Goal: Transaction & Acquisition: Purchase product/service

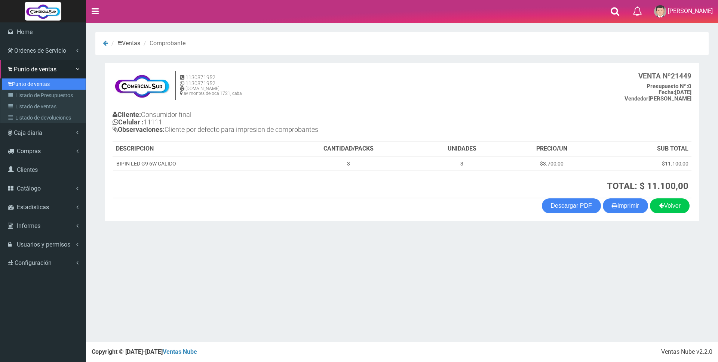
click at [17, 87] on link "Punto de ventas" at bounding box center [43, 84] width 83 height 11
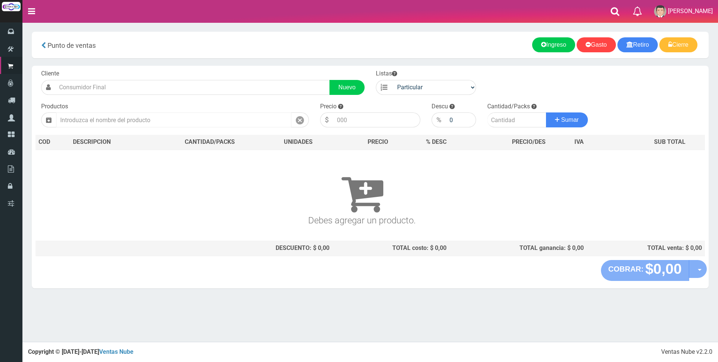
click at [196, 113] on input "text" at bounding box center [173, 120] width 235 height 15
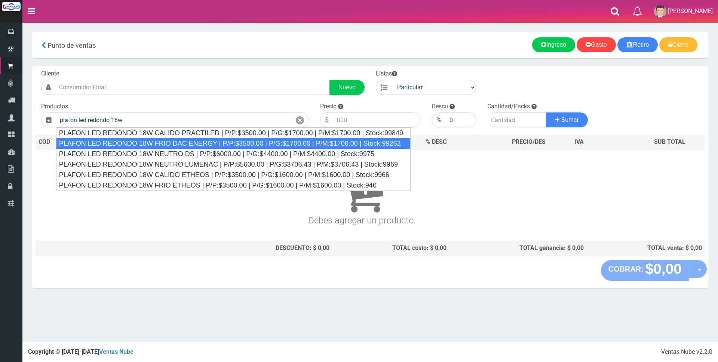
click at [188, 145] on div "PLAFON LED REDONDO 18W FRIO DAC ENERGY | P/P:$3500.00 | P/G:$1700.00 | P/M:$170…" at bounding box center [233, 143] width 355 height 11
type input "PLAFON LED REDONDO 18W FRIO DAC ENERGY | P/P:$3500.00 | P/G:$1700.00 | P/M:$170…"
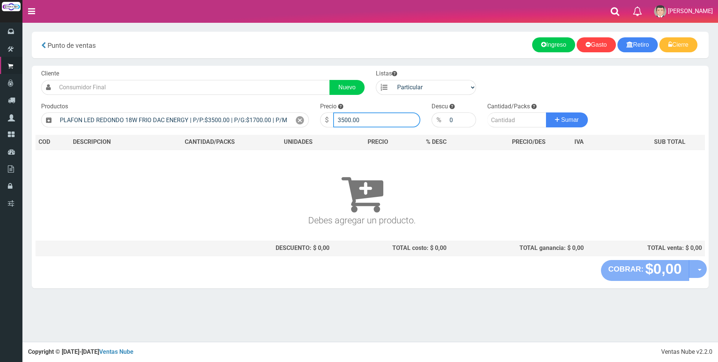
drag, startPoint x: 364, startPoint y: 118, endPoint x: 244, endPoint y: 111, distance: 120.6
click at [246, 70] on form "Cliente Nuevo Listas Particular Gremio Mayoristas" at bounding box center [370, 70] width 669 height 0
type input "10000"
type input "1"
click at [546, 113] on button "Sumar" at bounding box center [567, 120] width 42 height 15
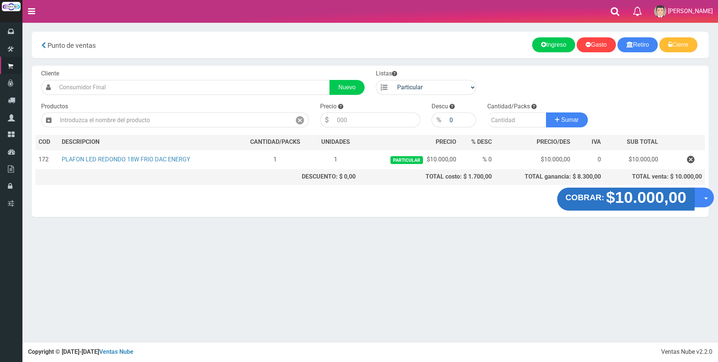
click at [648, 197] on strong "$10.000,00" at bounding box center [646, 198] width 80 height 18
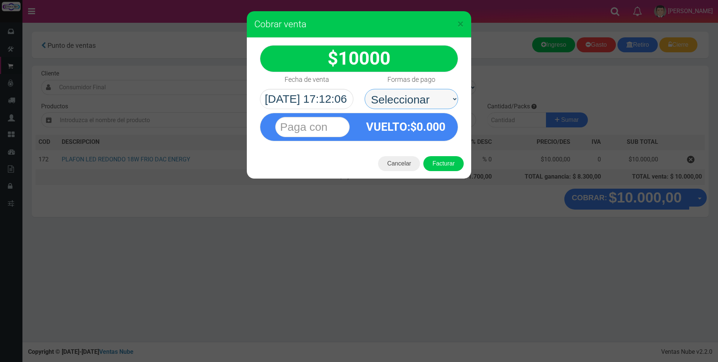
click at [412, 101] on select "Seleccionar Efectivo Tarjeta de Crédito Depósito Débito" at bounding box center [411, 99] width 93 height 20
click at [409, 64] on div "$ 10000" at bounding box center [359, 58] width 198 height 27
click at [412, 87] on label "Formas de pago" at bounding box center [411, 79] width 48 height 15
click at [412, 89] on select "Seleccionar Efectivo Tarjeta de Crédito Depósito Débito" at bounding box center [411, 99] width 93 height 20
click at [412, 95] on select "Seleccionar Efectivo Tarjeta de Crédito Depósito Débito" at bounding box center [411, 99] width 93 height 20
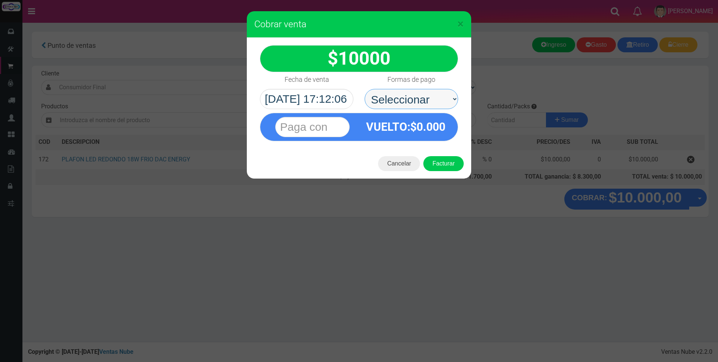
select select "Tarjeta de Crédito"
click at [365, 89] on select "Seleccionar Efectivo Tarjeta de Crédito Depósito Débito" at bounding box center [411, 99] width 93 height 20
click at [320, 129] on input "text" at bounding box center [312, 127] width 74 height 20
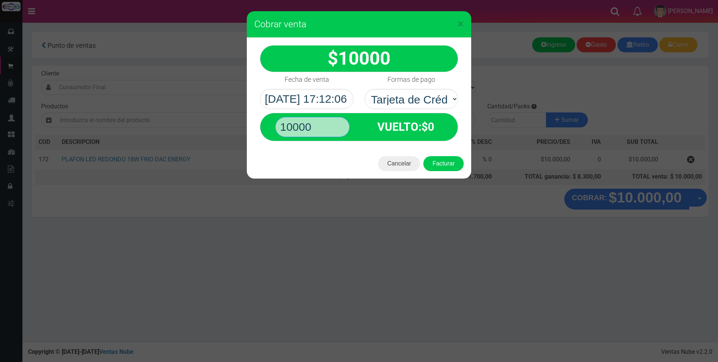
type input "10000"
click at [423, 156] on button "Facturar" at bounding box center [443, 163] width 40 height 15
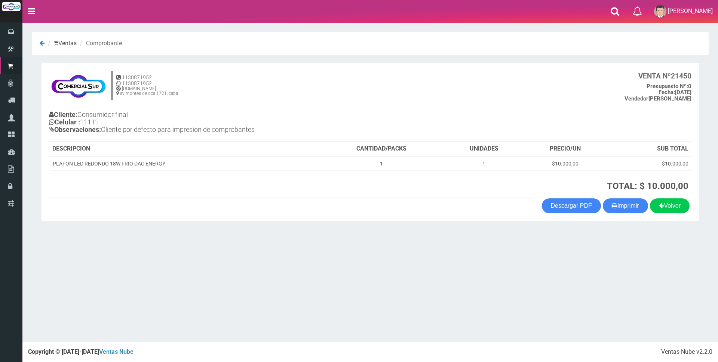
click at [297, 47] on ol "Ventas Comprobante" at bounding box center [370, 44] width 677 height 24
